Goal: Find contact information: Find contact information

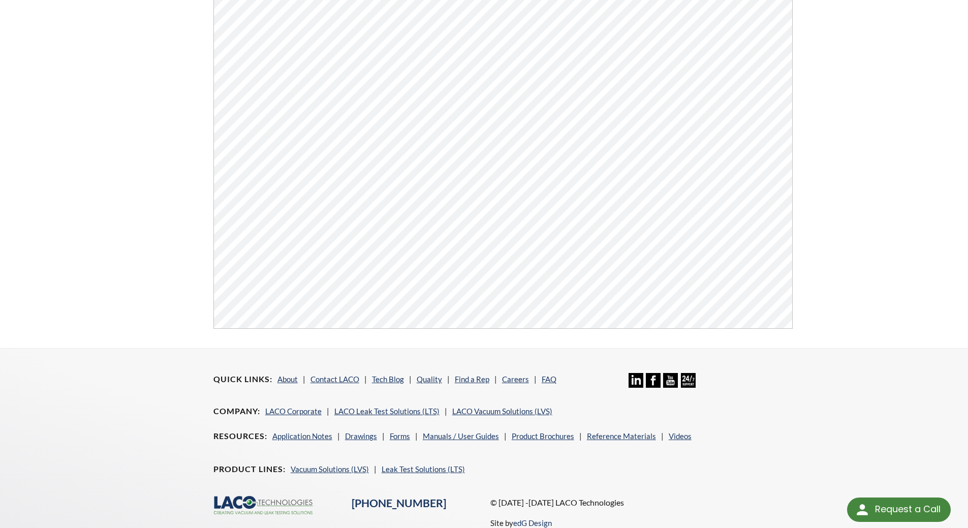
scroll to position [239, 0]
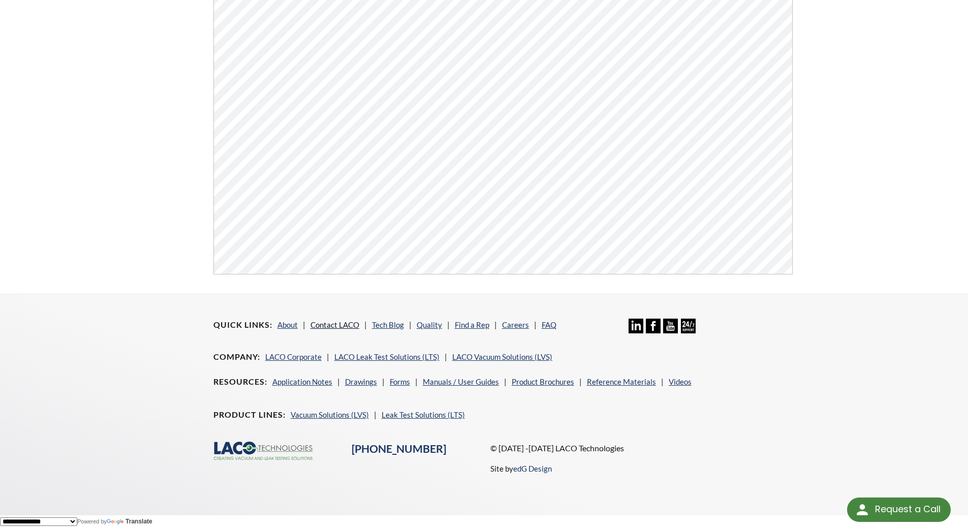
click at [349, 323] on link "Contact LACO" at bounding box center [335, 324] width 49 height 9
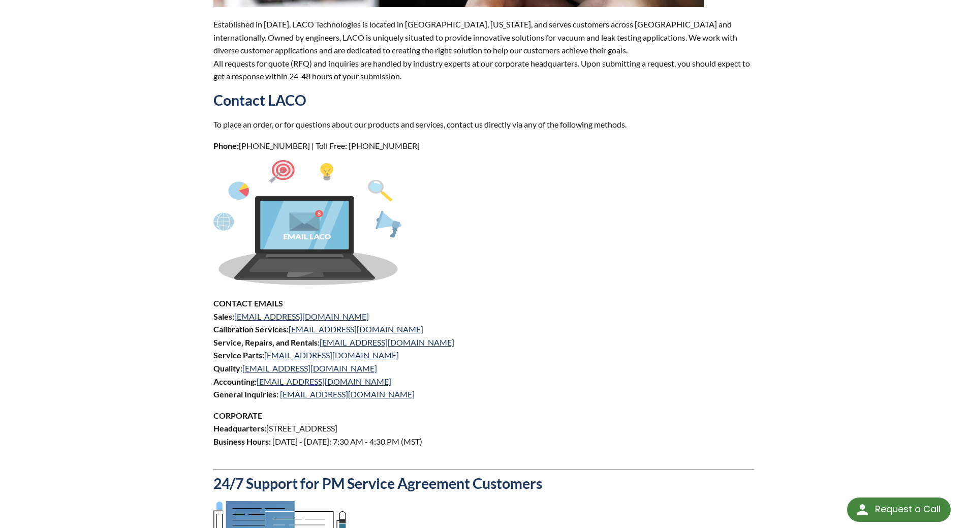
scroll to position [305, 0]
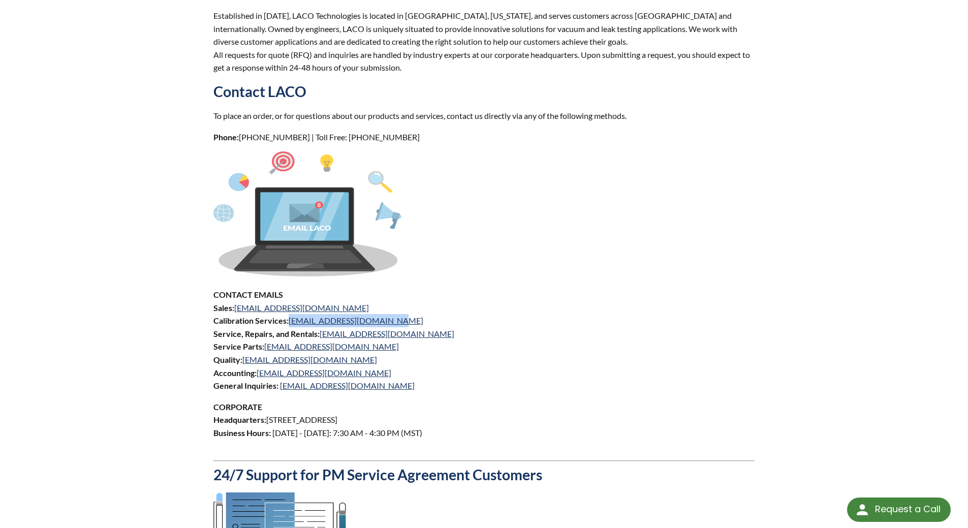
drag, startPoint x: 387, startPoint y: 320, endPoint x: 287, endPoint y: 315, distance: 99.8
click at [287, 315] on p "CONTACT EMAILS Sales: sales@lacotech.com Calibration Services: calibrations@lac…" at bounding box center [485, 340] width 542 height 104
copy p "calibrations@lacotech.com"
